Goal: Ask a question

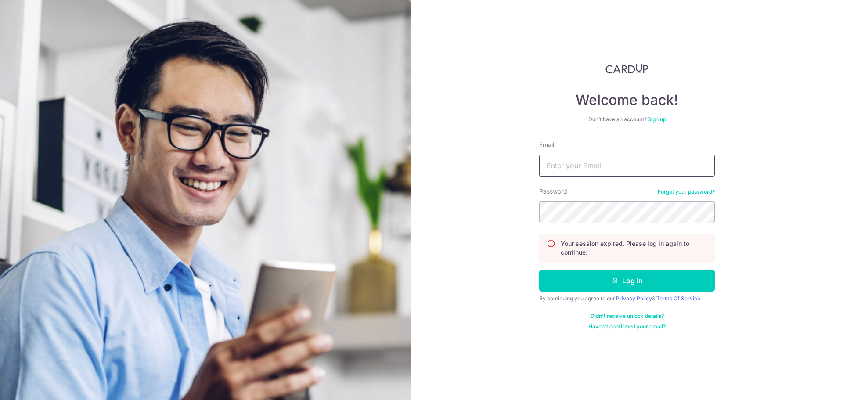
click at [587, 160] on input "Email" at bounding box center [627, 166] width 176 height 22
type input "[EMAIL_ADDRESS][DOMAIN_NAME]"
click at [539, 270] on button "Log in" at bounding box center [627, 281] width 176 height 22
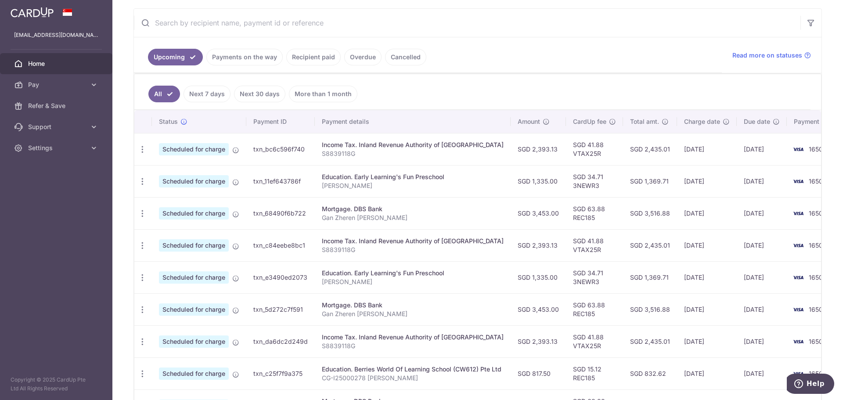
scroll to position [176, 0]
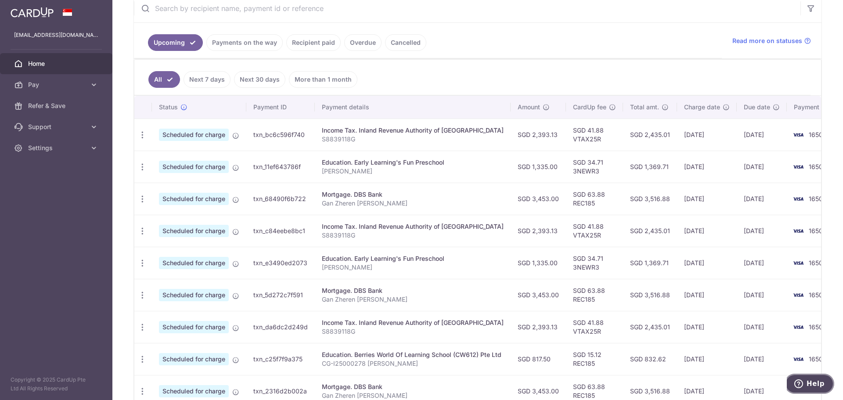
click at [809, 378] on button "Help" at bounding box center [810, 384] width 50 height 20
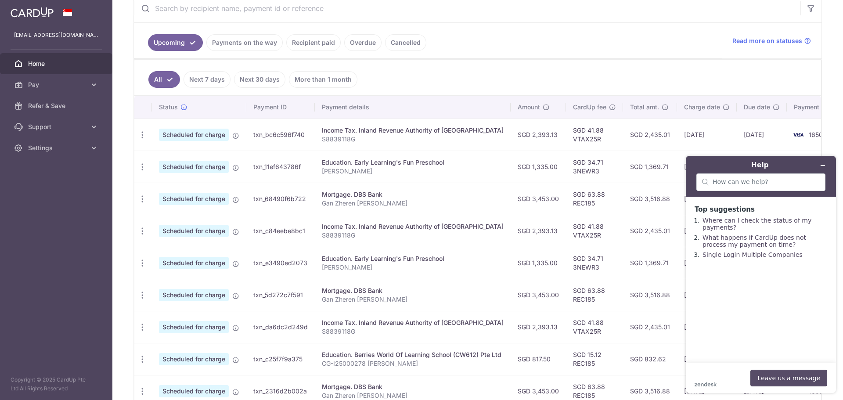
click at [771, 377] on button "Leave us a message" at bounding box center [788, 378] width 77 height 17
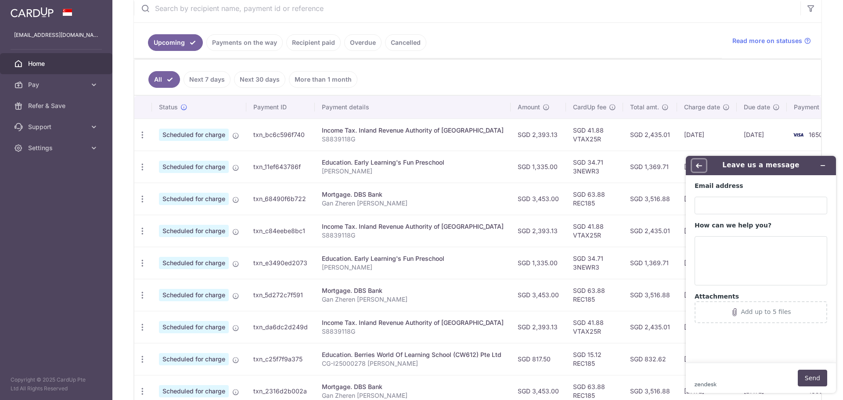
click at [700, 169] on button "Back" at bounding box center [699, 165] width 14 height 12
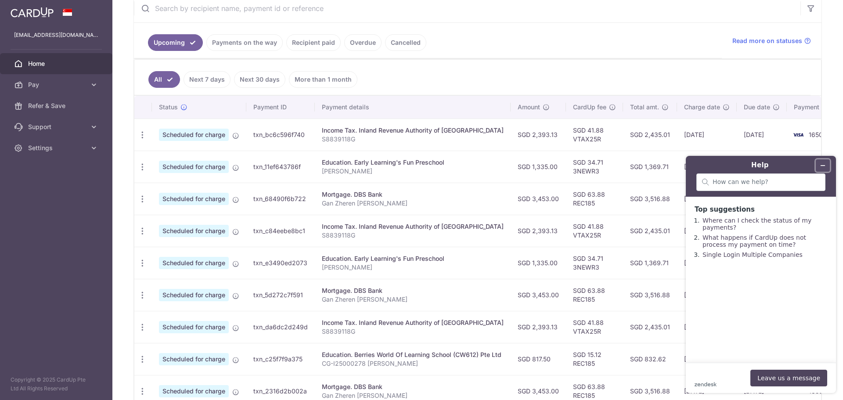
click at [823, 160] on button "Minimise widget" at bounding box center [823, 165] width 14 height 12
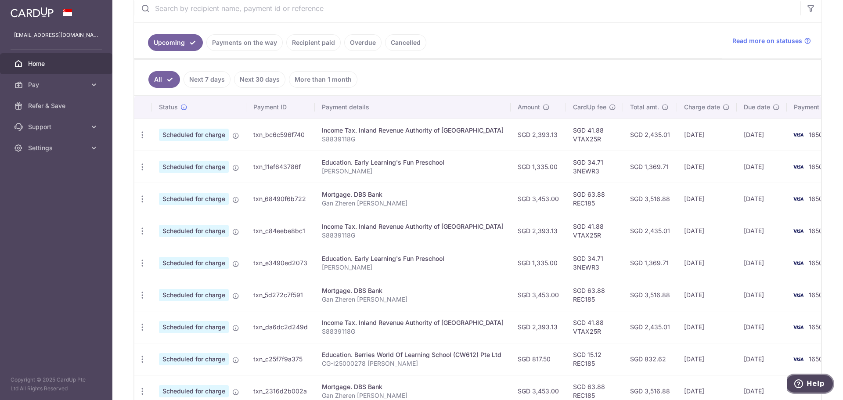
click at [811, 389] on button "Help" at bounding box center [810, 384] width 50 height 20
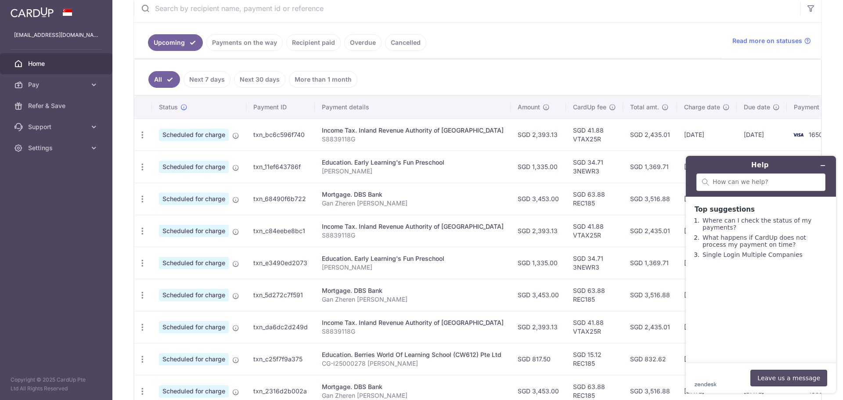
click at [775, 385] on button "Leave us a message" at bounding box center [788, 378] width 77 height 17
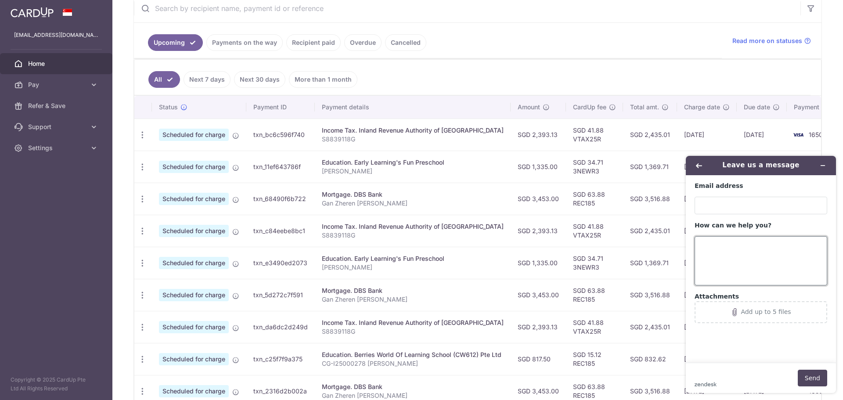
click at [723, 244] on textarea "How can we help you?" at bounding box center [761, 260] width 133 height 49
type textarea "support ticket"
click at [821, 166] on icon "Minimise widget" at bounding box center [823, 166] width 4 height 0
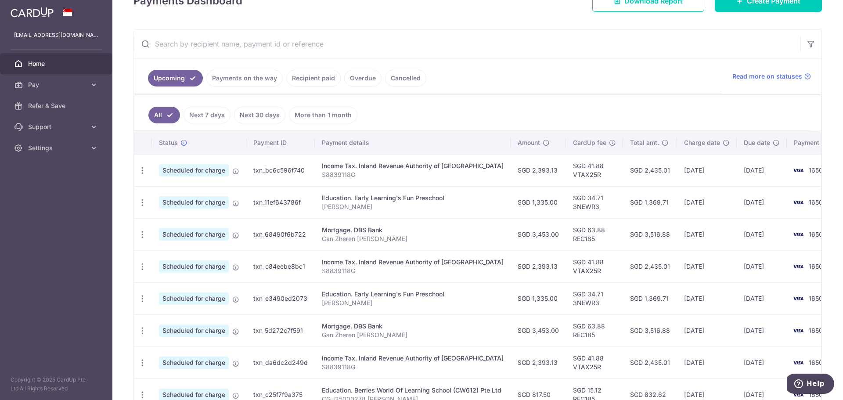
scroll to position [132, 0]
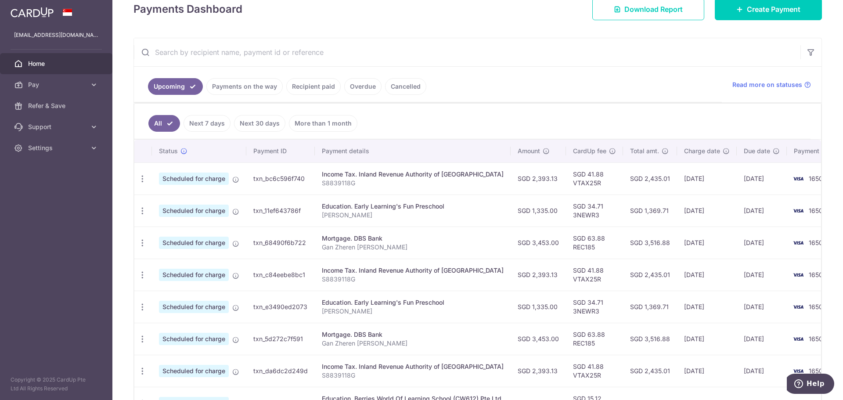
click at [269, 88] on link "Payments on the way" at bounding box center [244, 86] width 76 height 17
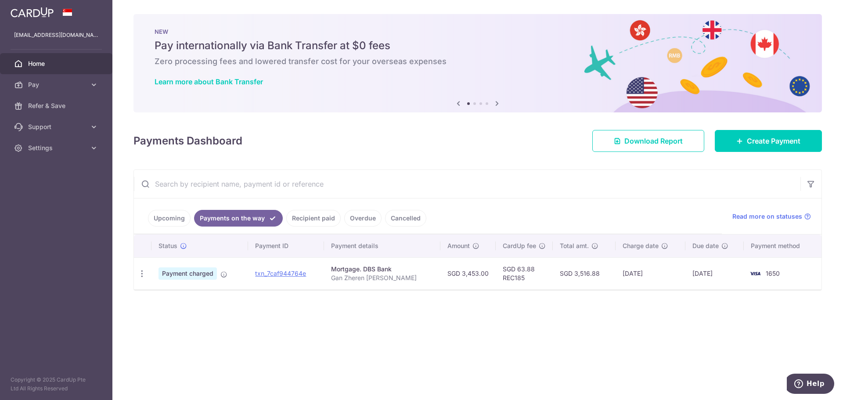
click at [306, 219] on link "Recipient paid" at bounding box center [313, 218] width 54 height 17
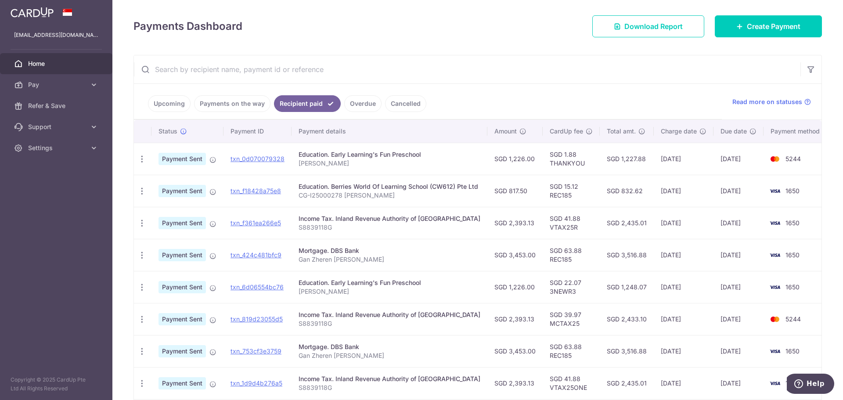
scroll to position [105, 0]
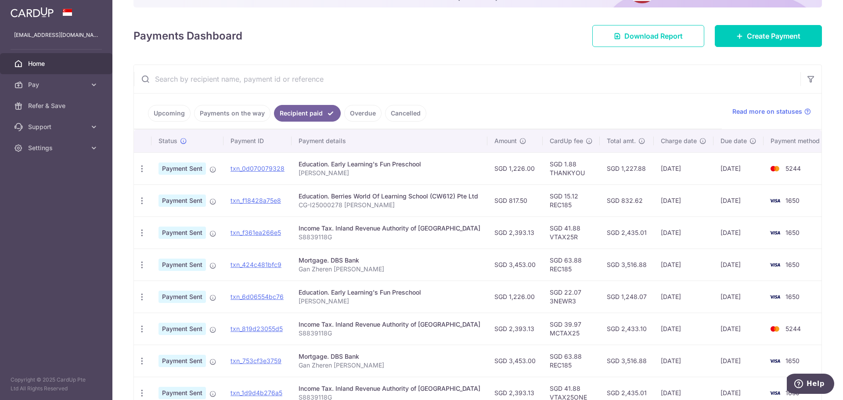
click at [181, 114] on link "Upcoming" at bounding box center [169, 113] width 43 height 17
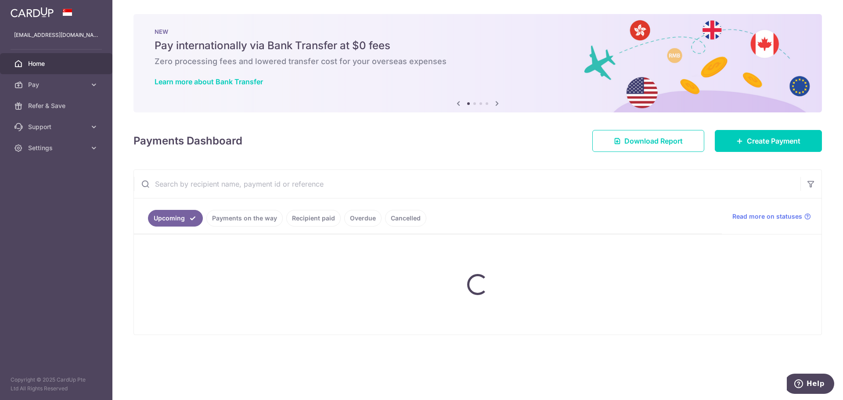
scroll to position [0, 0]
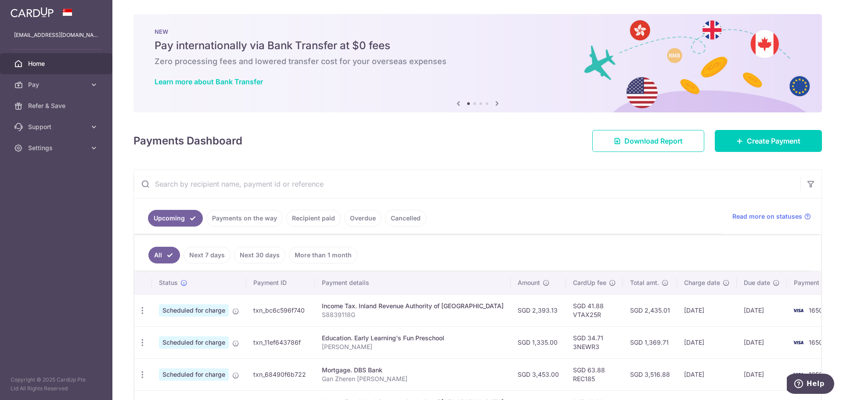
click at [303, 224] on link "Recipient paid" at bounding box center [313, 218] width 54 height 17
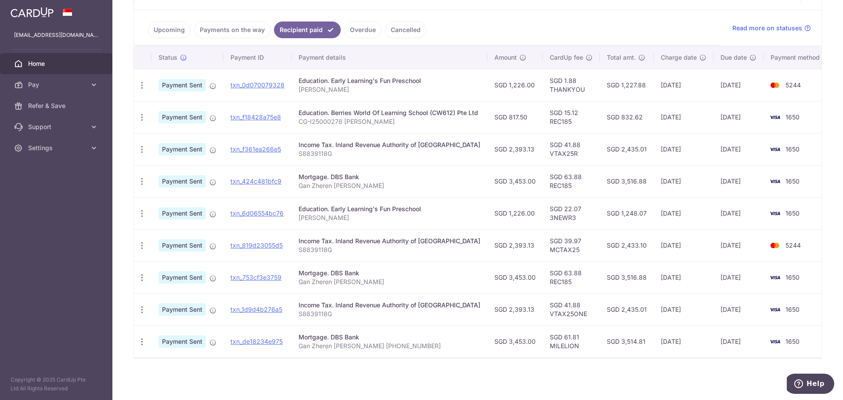
scroll to position [193, 0]
